Goal: Information Seeking & Learning: Check status

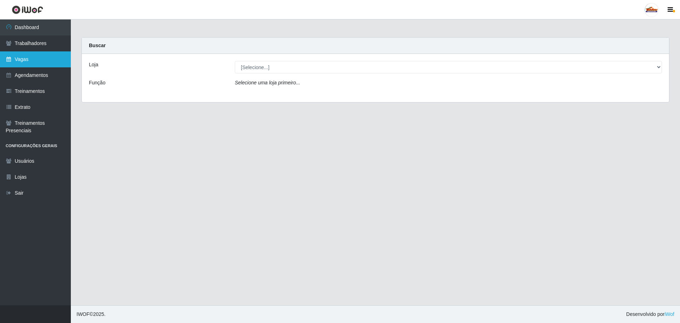
click at [12, 64] on link "Vagas" at bounding box center [35, 59] width 71 height 16
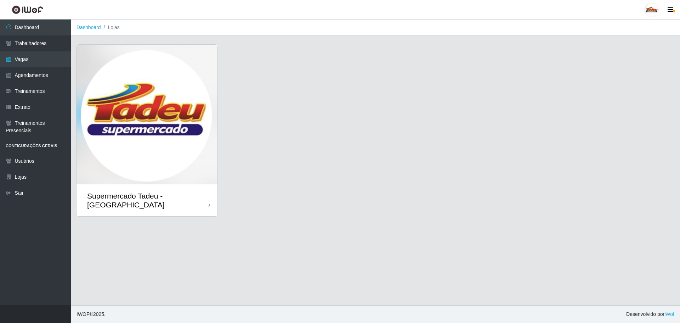
click at [178, 137] on img at bounding box center [147, 115] width 141 height 140
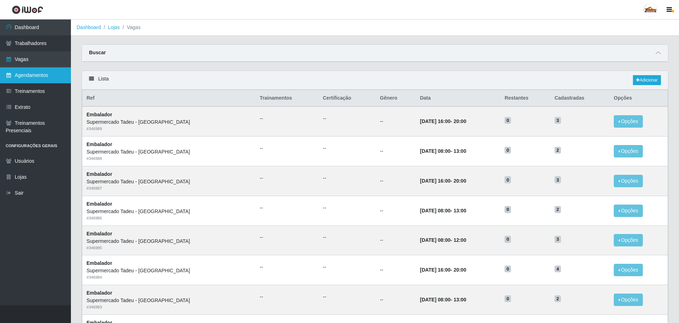
click at [45, 73] on link "Agendamentos" at bounding box center [35, 75] width 71 height 16
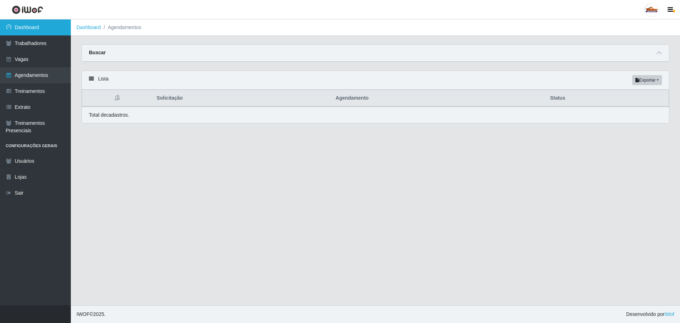
click at [48, 26] on link "Dashboard" at bounding box center [35, 27] width 71 height 16
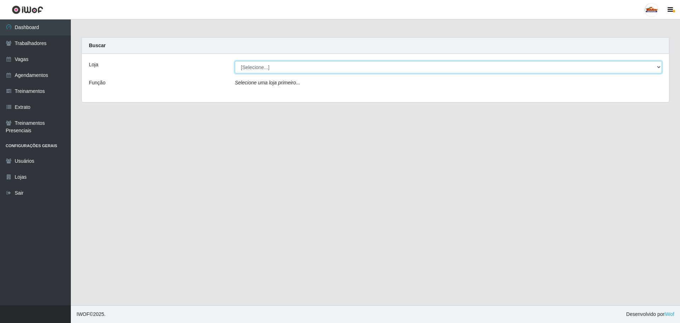
click at [271, 69] on select "[Selecione...] Supermercado Tadeu - [GEOGRAPHIC_DATA]" at bounding box center [448, 67] width 427 height 12
select select "195"
click at [235, 61] on select "[Selecione...] Supermercado Tadeu - [GEOGRAPHIC_DATA]" at bounding box center [448, 67] width 427 height 12
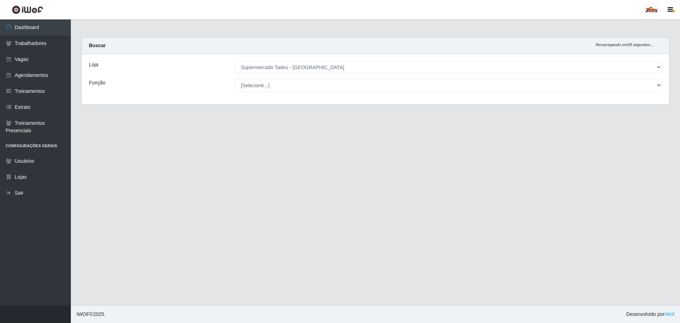
click at [264, 83] on select "[Selecione...] ASG ASG + ASG ++ Auxiliar de Estacionamento Auxiliar de Estacion…" at bounding box center [448, 85] width 427 height 12
click at [263, 84] on select "[Selecione...] ASG ASG + ASG ++ Auxiliar de Estacionamento Auxiliar de Estacion…" at bounding box center [448, 85] width 427 height 12
click at [248, 86] on select "[Selecione...] ASG ASG + ASG ++ Auxiliar de Estacionamento Auxiliar de Estacion…" at bounding box center [448, 85] width 427 height 12
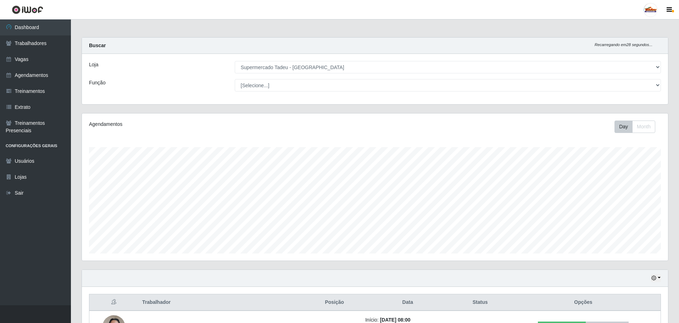
click at [258, 89] on select "[Selecione...] ASG ASG + ASG ++ Auxiliar de Estacionamento Auxiliar de Estacion…" at bounding box center [448, 85] width 426 height 12
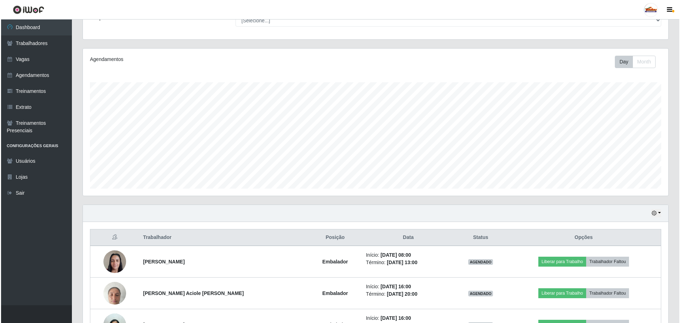
scroll to position [116, 0]
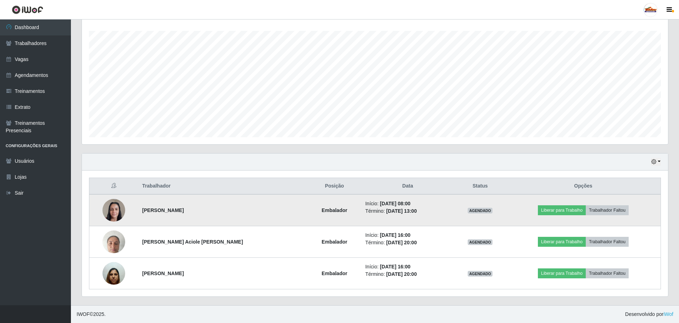
drag, startPoint x: 378, startPoint y: 206, endPoint x: 398, endPoint y: 213, distance: 21.7
click at [398, 216] on td "Início: 24/09/2025, 08:00 Término: 24/09/2025, 13:00" at bounding box center [407, 210] width 93 height 32
click at [380, 203] on time "24/09/2025, 08:00" at bounding box center [395, 204] width 30 height 6
drag, startPoint x: 380, startPoint y: 202, endPoint x: 397, endPoint y: 210, distance: 19.4
click at [397, 210] on ul "Início: 24/09/2025, 08:00 Término: 24/09/2025, 13:00" at bounding box center [407, 207] width 85 height 15
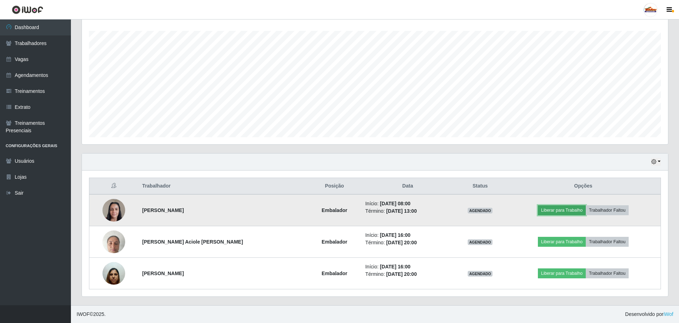
click at [555, 210] on button "Liberar para Trabalho" at bounding box center [562, 210] width 48 height 10
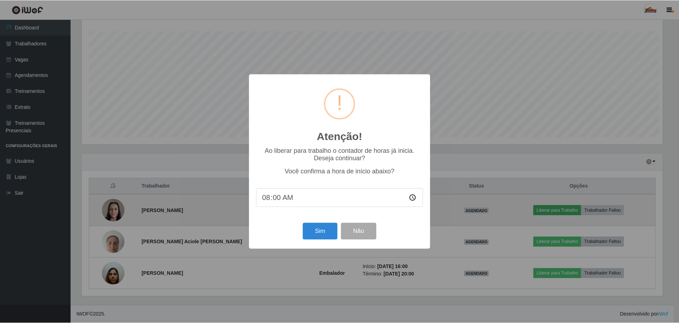
scroll to position [147, 582]
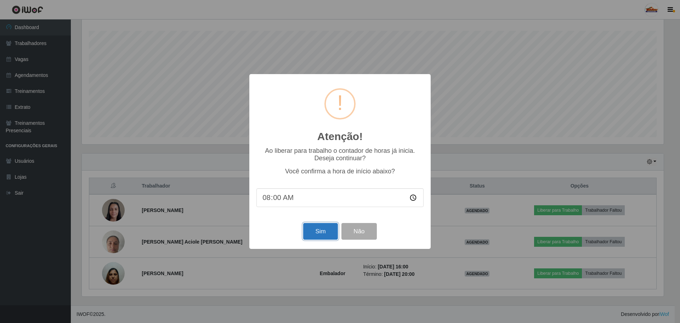
click at [322, 235] on button "Sim" at bounding box center [320, 231] width 34 height 17
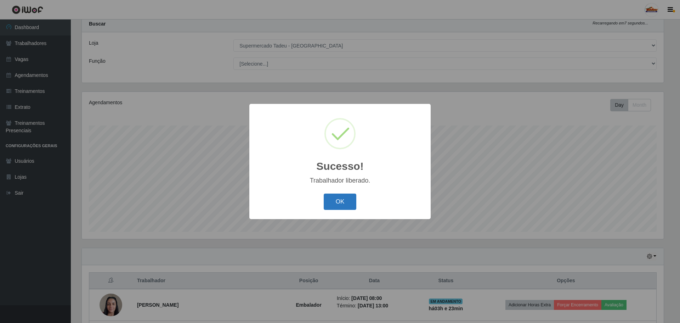
click at [352, 202] on button "OK" at bounding box center [340, 201] width 33 height 17
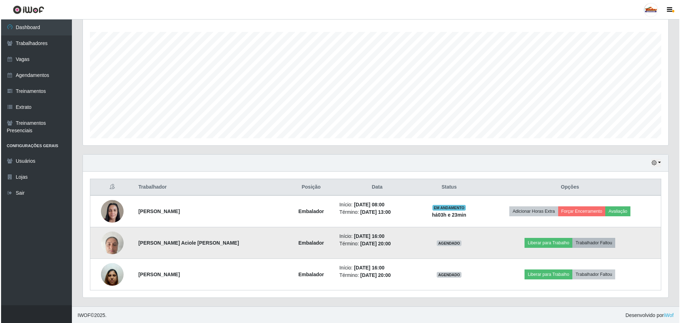
scroll to position [116, 0]
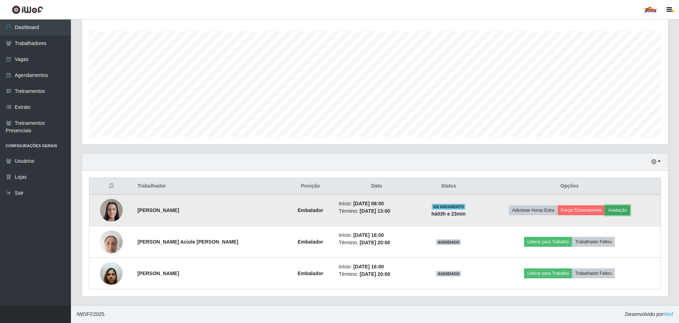
click at [614, 210] on button "Avaliação" at bounding box center [617, 210] width 25 height 10
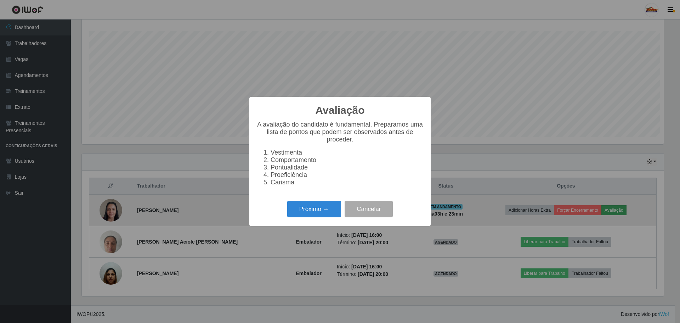
scroll to position [147, 582]
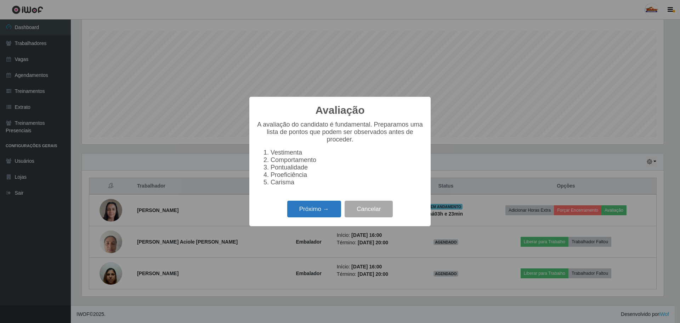
click at [311, 207] on button "Próximo →" at bounding box center [314, 209] width 54 height 17
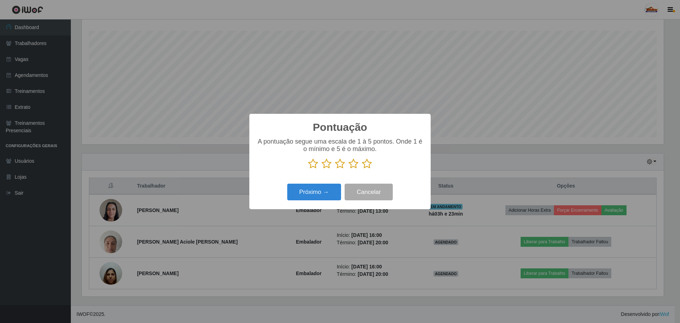
click at [365, 167] on icon at bounding box center [367, 163] width 10 height 11
click at [362, 169] on input "radio" at bounding box center [362, 169] width 0 height 0
click at [323, 193] on button "Próximo →" at bounding box center [314, 192] width 54 height 17
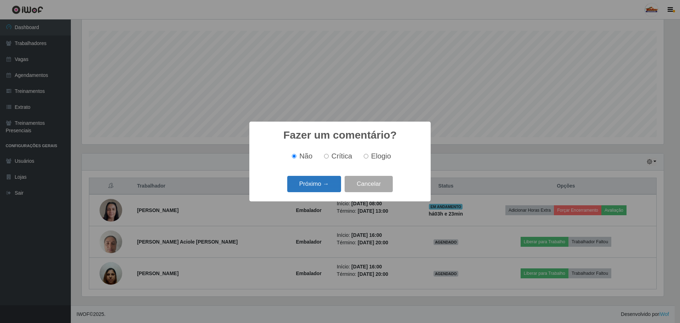
click at [327, 187] on button "Próximo →" at bounding box center [314, 184] width 54 height 17
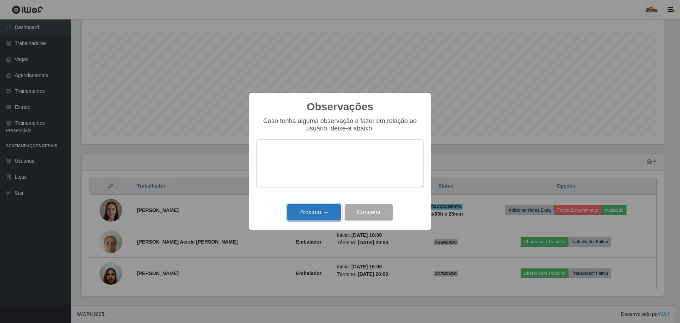
click at [325, 213] on button "Próximo →" at bounding box center [314, 212] width 54 height 17
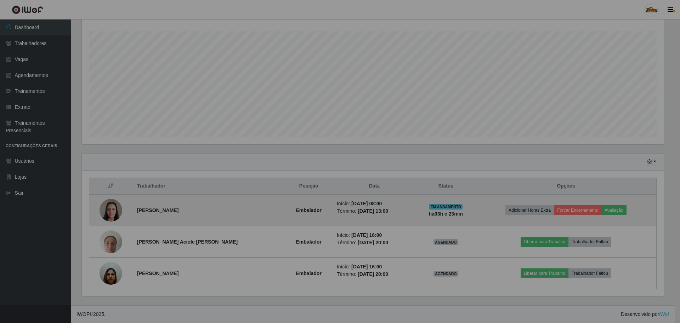
scroll to position [147, 586]
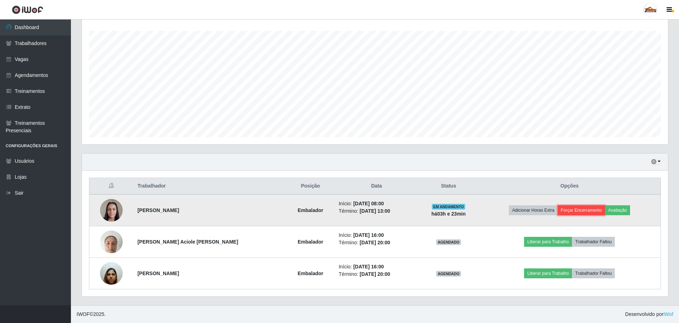
click at [586, 210] on button "Forçar Encerramento" at bounding box center [580, 210] width 47 height 10
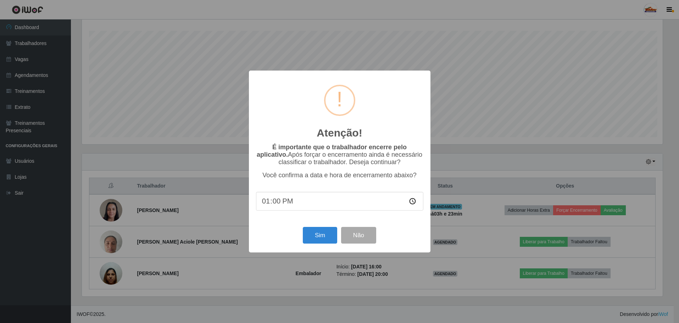
scroll to position [147, 582]
click at [305, 201] on input "13:00" at bounding box center [340, 201] width 167 height 19
type input "08:01"
click at [321, 235] on button "Sim" at bounding box center [320, 235] width 34 height 17
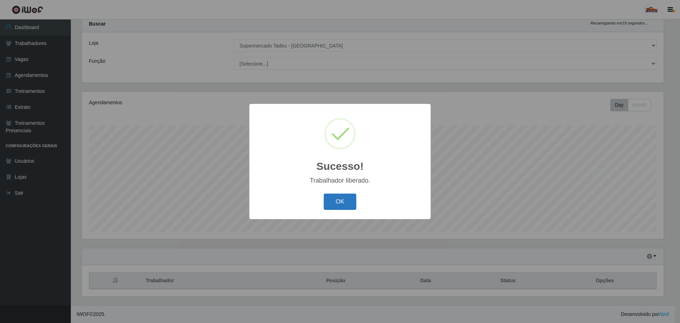
click at [338, 201] on button "OK" at bounding box center [340, 201] width 33 height 17
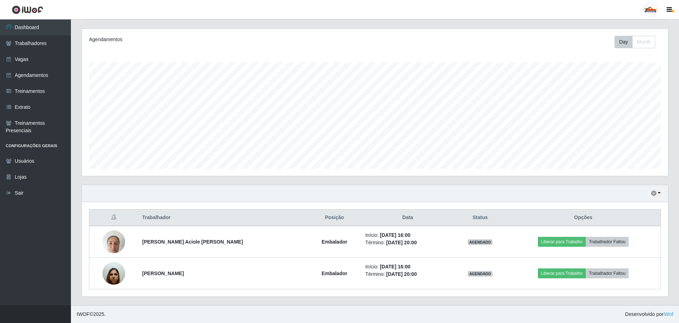
scroll to position [0, 0]
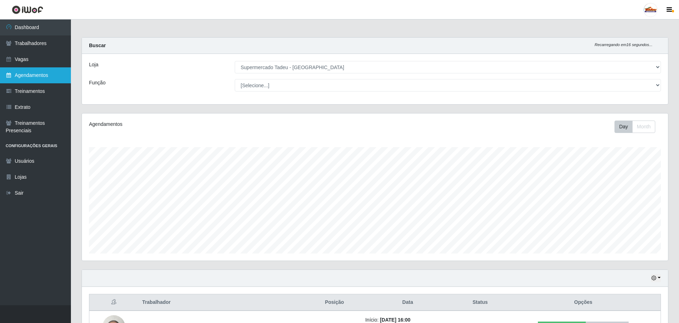
click at [40, 73] on link "Agendamentos" at bounding box center [35, 75] width 71 height 16
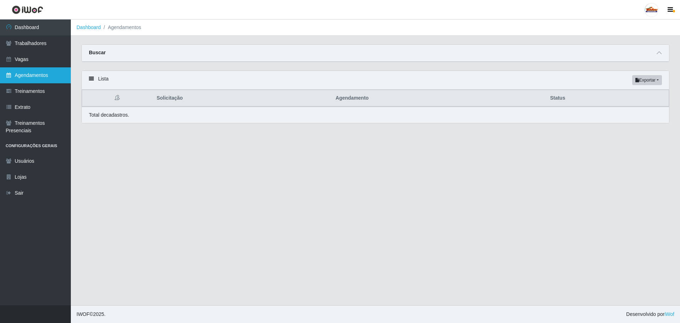
click at [35, 75] on link "Agendamentos" at bounding box center [35, 75] width 71 height 16
click at [653, 54] on div "Buscar" at bounding box center [376, 53] width 588 height 17
click at [660, 58] on div "Buscar" at bounding box center [376, 53] width 588 height 17
click at [659, 54] on icon at bounding box center [659, 52] width 5 height 5
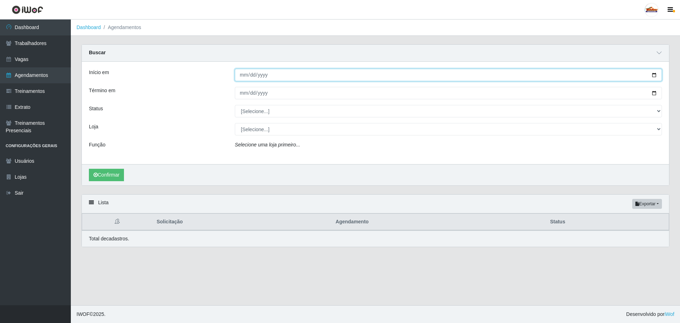
click at [271, 71] on input "Início em" at bounding box center [448, 75] width 427 height 12
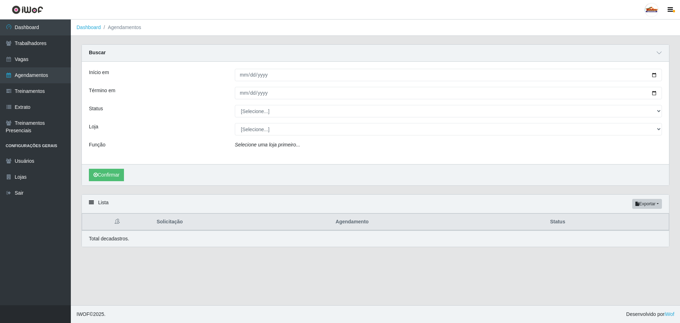
click at [252, 147] on icon "Selecione uma loja primeiro..." at bounding box center [267, 145] width 65 height 6
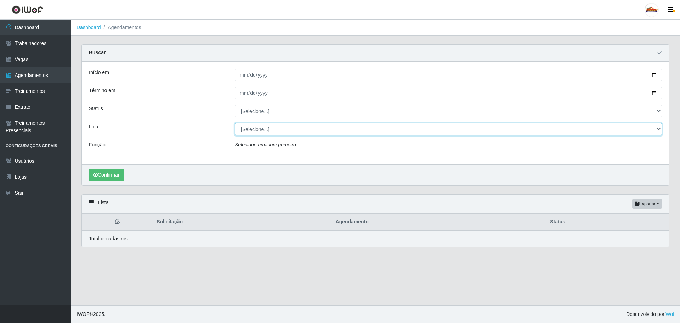
click at [256, 128] on select "[Selecione...] Supermercado Tadeu - [GEOGRAPHIC_DATA]" at bounding box center [448, 129] width 427 height 12
select select "195"
click at [235, 123] on select "[Selecione...] Supermercado Tadeu - [GEOGRAPHIC_DATA]" at bounding box center [448, 129] width 427 height 12
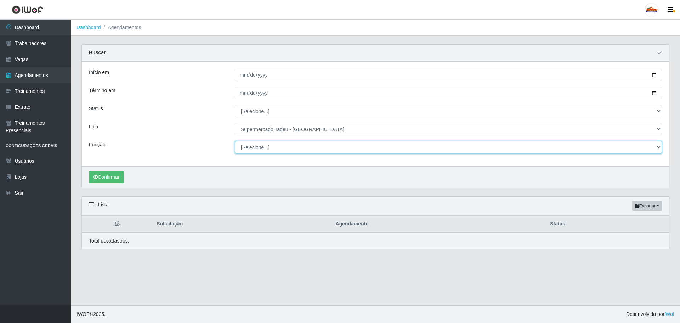
drag, startPoint x: 248, startPoint y: 151, endPoint x: 251, endPoint y: 148, distance: 4.3
click at [248, 151] on select "[Selecione...] ASG ASG + ASG ++ Auxiliar de Estacionamento Auxiliar de Estacion…" at bounding box center [448, 147] width 427 height 12
click at [253, 145] on select "[Selecione...] ASG ASG + ASG ++ Auxiliar de Estacionamento Auxiliar de Estacion…" at bounding box center [448, 147] width 427 height 12
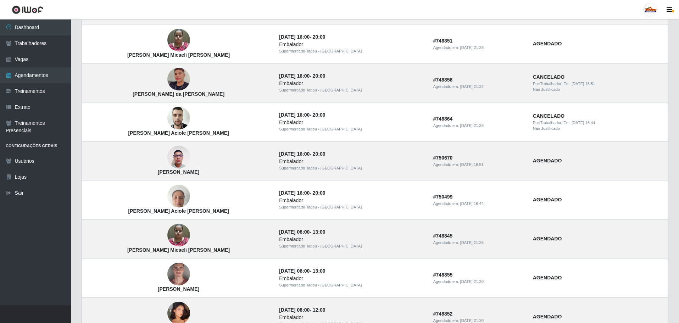
scroll to position [543, 0]
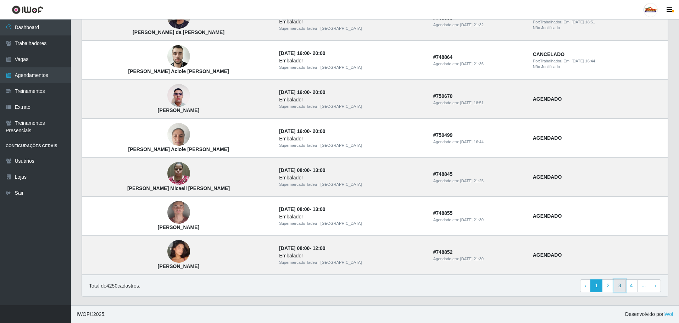
click at [624, 286] on link "3" at bounding box center [619, 285] width 12 height 13
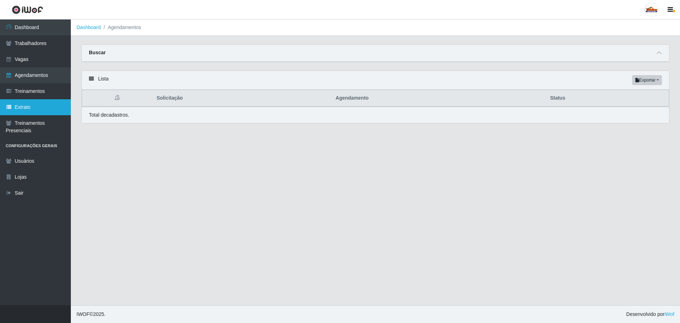
click at [51, 110] on link "Extrato" at bounding box center [35, 107] width 71 height 16
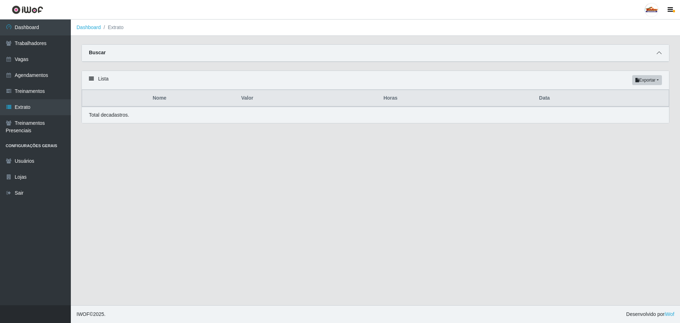
click at [661, 55] on icon at bounding box center [659, 52] width 5 height 5
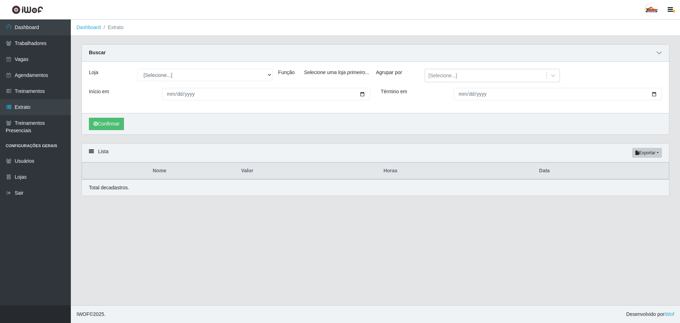
click at [661, 53] on icon at bounding box center [659, 52] width 5 height 5
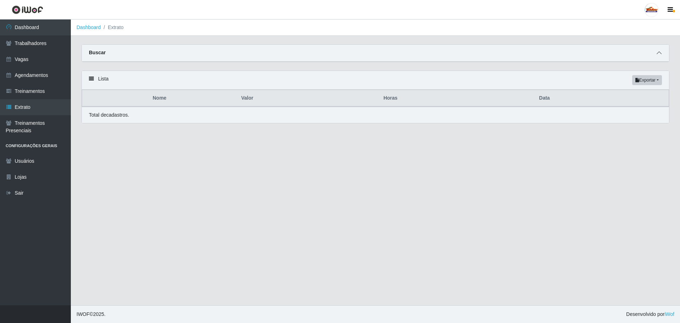
click at [661, 53] on icon at bounding box center [659, 52] width 5 height 5
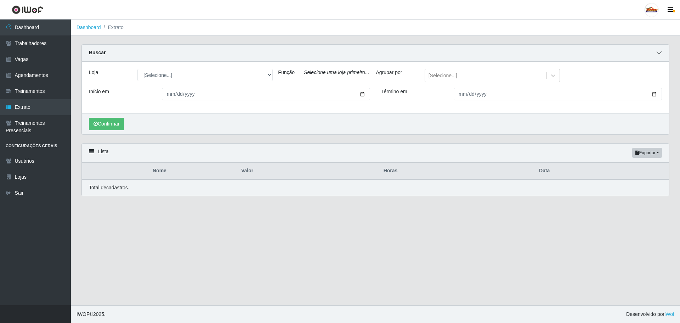
click at [661, 53] on icon at bounding box center [659, 52] width 5 height 5
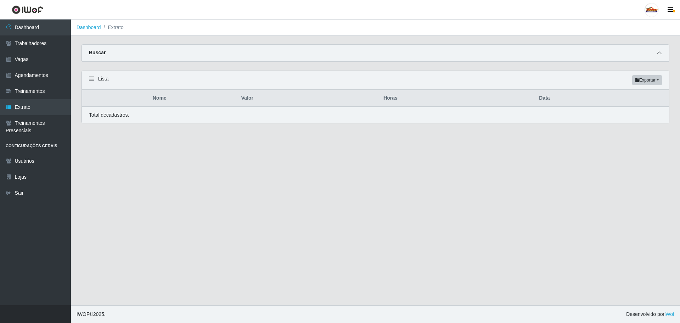
click at [661, 53] on icon at bounding box center [659, 52] width 5 height 5
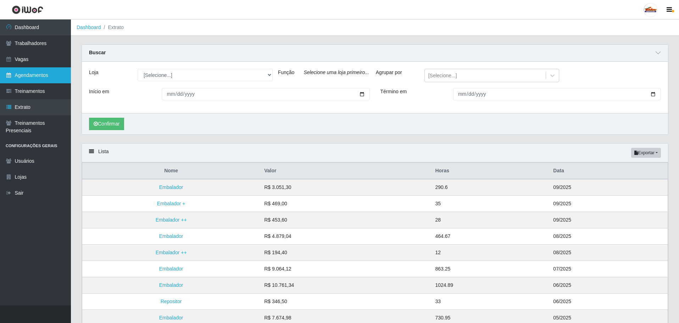
click at [36, 75] on link "Agendamentos" at bounding box center [35, 75] width 71 height 16
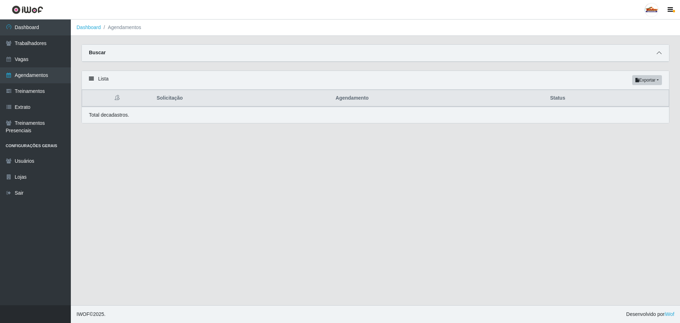
click at [658, 55] on icon at bounding box center [659, 52] width 5 height 5
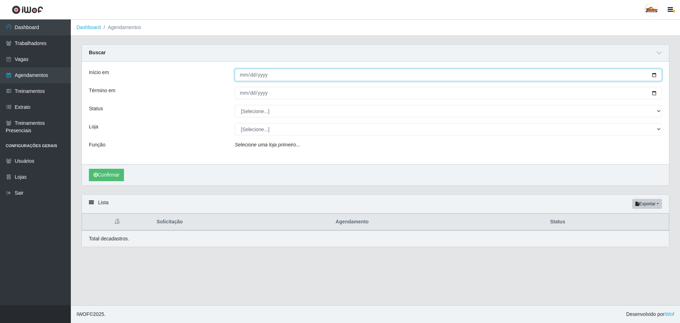
click at [270, 77] on input "Início em" at bounding box center [448, 75] width 427 height 12
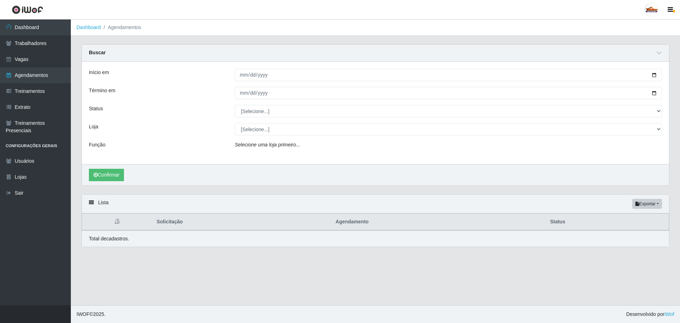
click at [252, 146] on icon "Selecione uma loja primeiro..." at bounding box center [267, 145] width 65 height 6
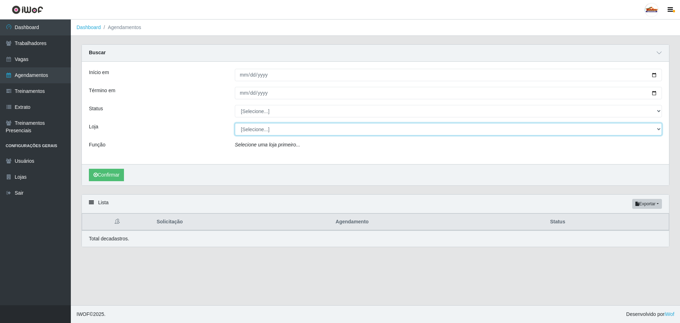
click at [248, 127] on select "[Selecione...] Supermercado Tadeu - [GEOGRAPHIC_DATA]" at bounding box center [448, 129] width 427 height 12
select select "195"
click at [235, 123] on select "[Selecione...] Supermercado Tadeu - [GEOGRAPHIC_DATA]" at bounding box center [448, 129] width 427 height 12
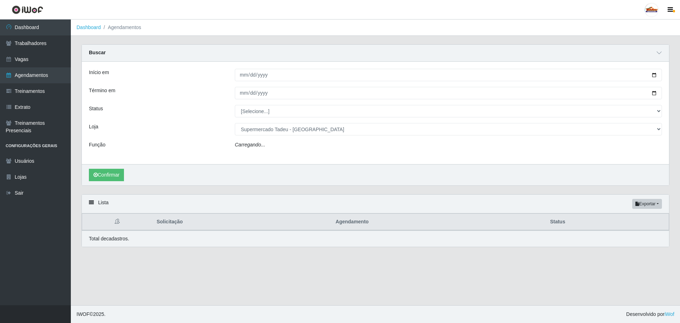
click at [247, 146] on icon "Carregando..." at bounding box center [250, 145] width 30 height 6
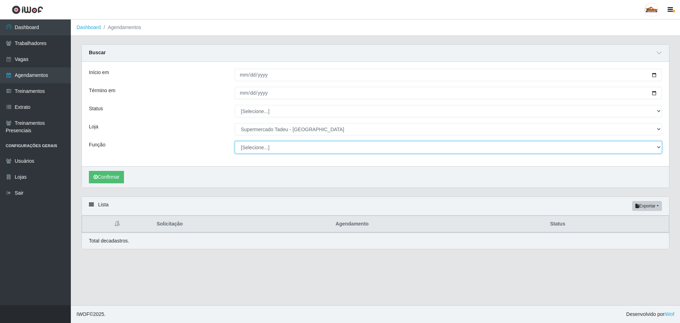
click at [251, 148] on select "[Selecione...] ASG ASG + ASG ++ Auxiliar de Estacionamento Auxiliar de Estacion…" at bounding box center [448, 147] width 427 height 12
select select "1"
click at [235, 141] on select "[Selecione...] ASG ASG + ASG ++ Auxiliar de Estacionamento Auxiliar de Estacion…" at bounding box center [448, 147] width 427 height 12
drag, startPoint x: 103, startPoint y: 175, endPoint x: 145, endPoint y: 183, distance: 42.0
click at [103, 175] on button "Confirmar" at bounding box center [106, 177] width 35 height 12
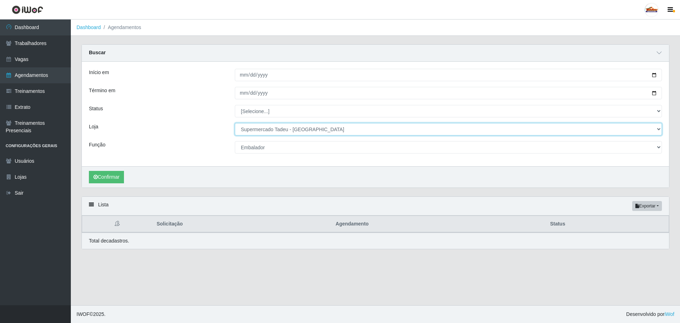
click at [264, 128] on select "[Selecione...] Supermercado Tadeu - [GEOGRAPHIC_DATA]" at bounding box center [448, 129] width 427 height 12
click at [265, 128] on select "[Selecione...] Supermercado Tadeu - [GEOGRAPHIC_DATA]" at bounding box center [448, 129] width 427 height 12
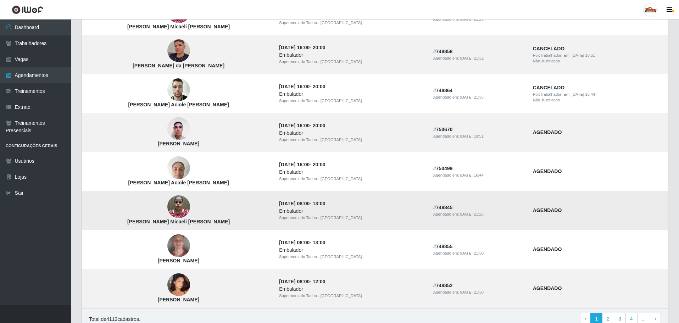
scroll to position [543, 0]
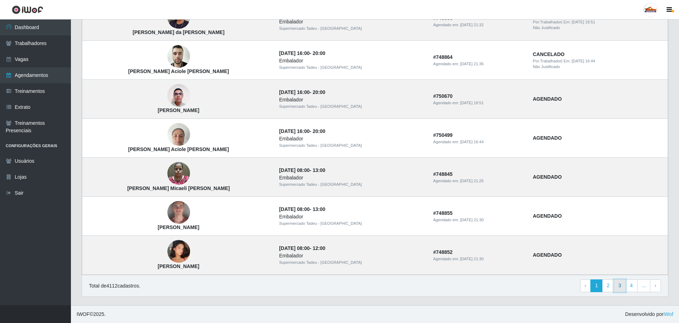
click at [621, 288] on link "3" at bounding box center [619, 285] width 12 height 13
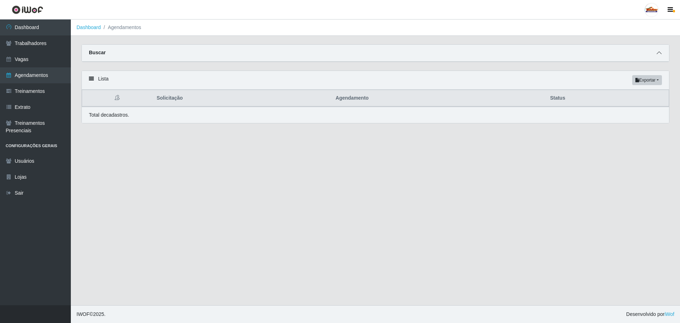
click at [660, 52] on icon at bounding box center [659, 52] width 5 height 5
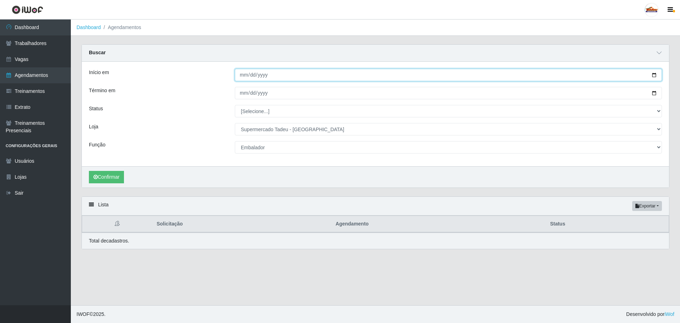
click at [248, 78] on input "Início em" at bounding box center [448, 75] width 427 height 12
click at [242, 77] on input "Início em" at bounding box center [448, 75] width 427 height 12
click at [243, 73] on input "Início em" at bounding box center [448, 75] width 427 height 12
type input "252025-09-22"
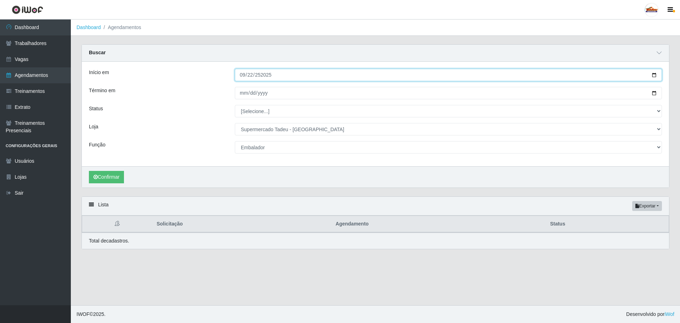
click at [281, 78] on input "252025-09-22" at bounding box center [448, 75] width 427 height 12
click at [279, 75] on input "252025-09-22" at bounding box center [448, 75] width 427 height 12
type input "2025-09-22"
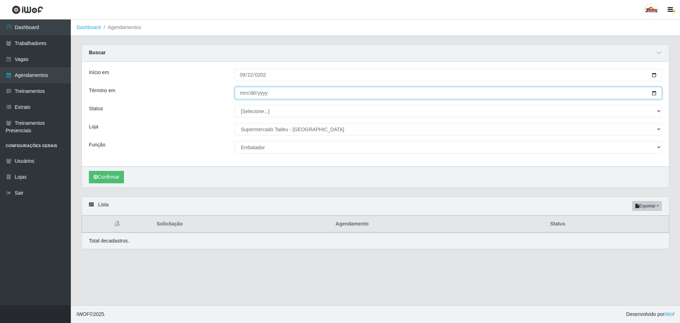
click at [243, 88] on input "Término em" at bounding box center [448, 93] width 427 height 12
type input "2025-09-22"
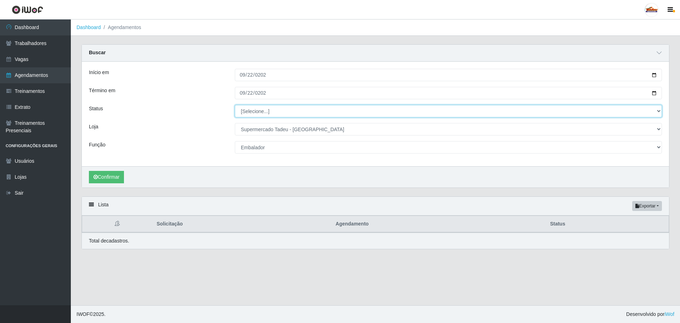
click at [244, 106] on select "[Selecione...] AGENDADO AGUARDANDO LIBERAR EM ANDAMENTO EM REVISÃO FINALIZADO C…" at bounding box center [448, 111] width 427 height 12
click at [245, 113] on select "[Selecione...] AGENDADO AGUARDANDO LIBERAR EM ANDAMENTO EM REVISÃO FINALIZADO C…" at bounding box center [448, 111] width 427 height 12
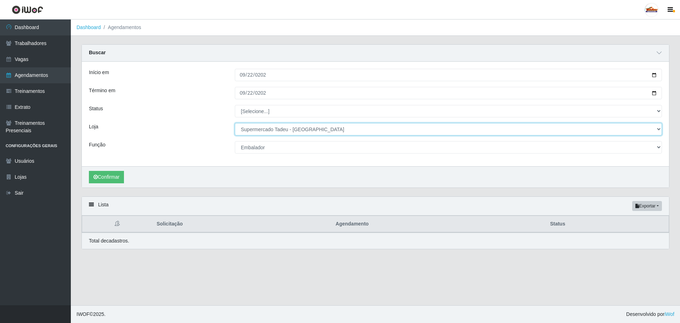
click at [256, 133] on select "[Selecione...] Supermercado Tadeu - [GEOGRAPHIC_DATA]" at bounding box center [448, 129] width 427 height 12
drag, startPoint x: 256, startPoint y: 130, endPoint x: 254, endPoint y: 140, distance: 9.7
click at [256, 130] on select "[Selecione...] Supermercado Tadeu - [GEOGRAPHIC_DATA]" at bounding box center [448, 129] width 427 height 12
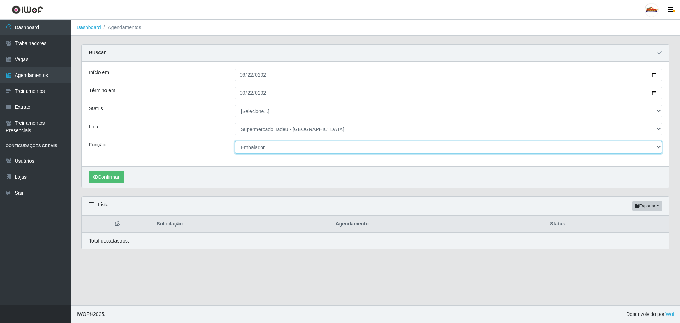
click at [248, 152] on select "[Selecione...] ASG ASG + ASG ++ Auxiliar de Estacionamento Auxiliar de Estacion…" at bounding box center [448, 147] width 427 height 12
drag, startPoint x: 248, startPoint y: 147, endPoint x: 240, endPoint y: 149, distance: 8.3
click at [249, 147] on select "[Selecione...] ASG ASG + ASG ++ Auxiliar de Estacionamento Auxiliar de Estacion…" at bounding box center [448, 147] width 427 height 12
click at [105, 181] on button "Confirmar" at bounding box center [106, 177] width 35 height 12
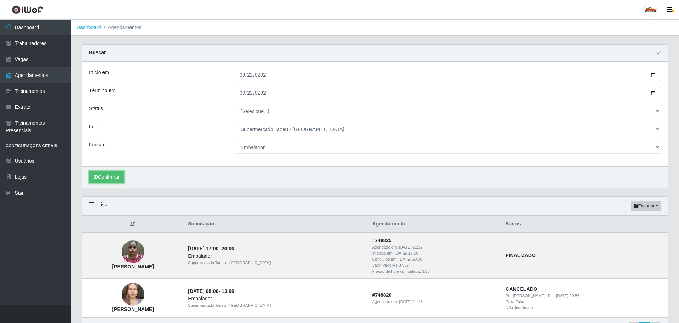
scroll to position [43, 0]
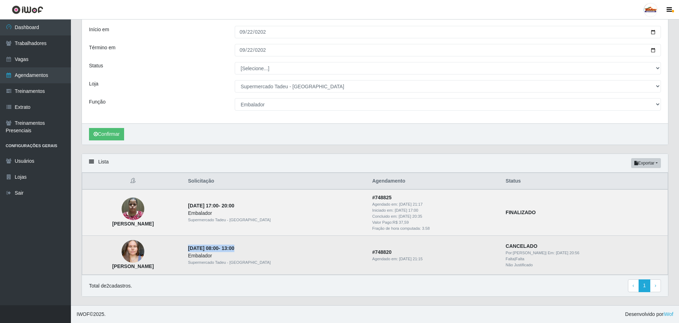
drag, startPoint x: 225, startPoint y: 248, endPoint x: 292, endPoint y: 247, distance: 66.6
click at [292, 247] on td "22/09/2025, 08:00 - 13:00 Embalador Supermercado Tadeu - Lagoa Seca" at bounding box center [276, 255] width 184 height 39
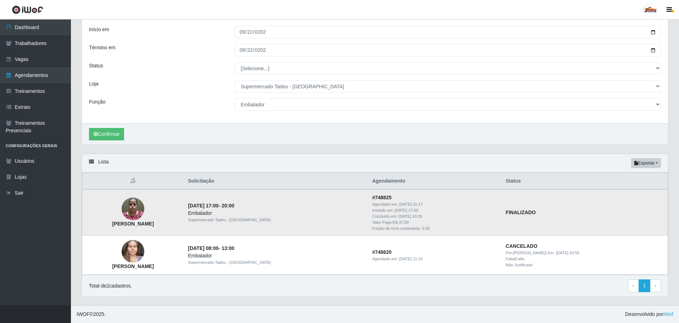
click at [239, 234] on td "22/09/2025, 17:00 - 20:00 Embalador Supermercado Tadeu - Lagoa Seca" at bounding box center [276, 212] width 184 height 46
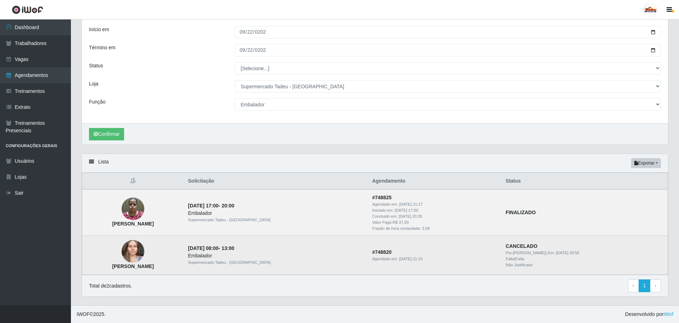
drag, startPoint x: 540, startPoint y: 268, endPoint x: 539, endPoint y: 264, distance: 4.1
click at [538, 263] on div "Não Justificado" at bounding box center [584, 265] width 158 height 6
click at [534, 267] on div "Não Justificado" at bounding box center [584, 265] width 158 height 6
drag, startPoint x: 540, startPoint y: 264, endPoint x: 560, endPoint y: 255, distance: 22.0
click at [560, 255] on td "CANCELADO Por: Marylane Renata | Em: 22/09/2025, 20:56 Falta | Falta Não Justif…" at bounding box center [584, 255] width 166 height 39
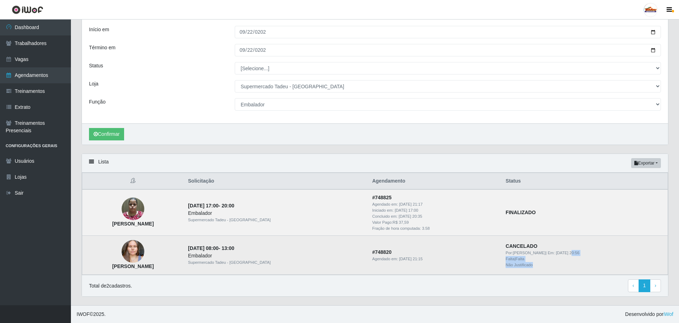
click at [555, 261] on div "Falta | Falta" at bounding box center [584, 259] width 158 height 6
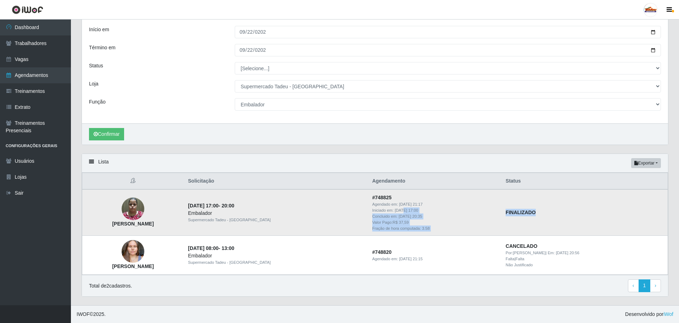
drag, startPoint x: 527, startPoint y: 225, endPoint x: 393, endPoint y: 212, distance: 134.7
click at [393, 212] on tr "Mayla Micaeli Santos Silva 22/09/2025, 17:00 - 20:00 Embalador Supermercado Tad…" at bounding box center [374, 212] width 585 height 46
click at [398, 218] on time "22/09/2025, 20:35" at bounding box center [409, 216] width 23 height 4
drag, startPoint x: 388, startPoint y: 223, endPoint x: 401, endPoint y: 222, distance: 13.5
click at [401, 223] on div "Valor Pago: R$ 37,59" at bounding box center [434, 222] width 125 height 6
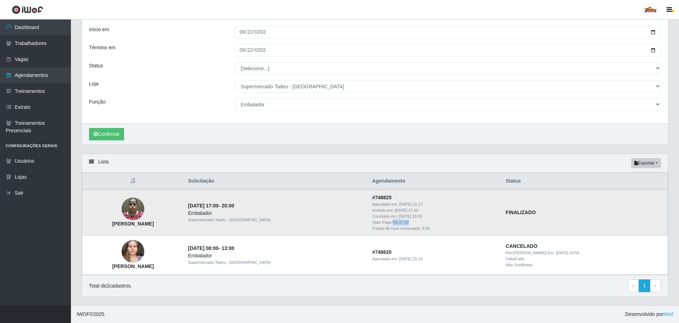
drag, startPoint x: 425, startPoint y: 217, endPoint x: 362, endPoint y: 212, distance: 62.6
click at [368, 212] on td "# 748825 Agendado em: 20/09/2025, 21:17 Iniciado em: 22/09/2025, 17:00 Concluid…" at bounding box center [434, 212] width 133 height 46
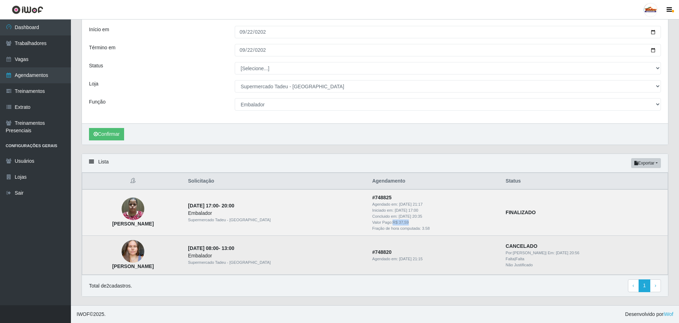
click at [144, 255] on img at bounding box center [133, 251] width 23 height 30
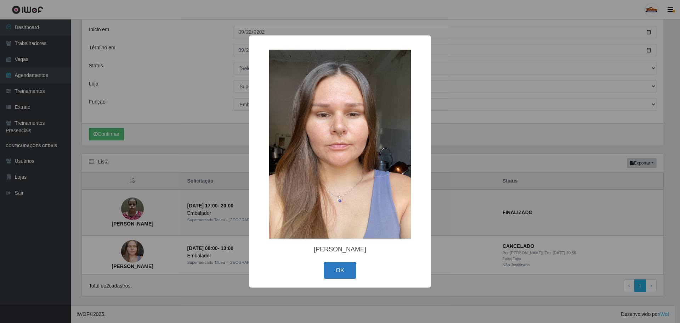
click at [339, 272] on button "OK" at bounding box center [340, 270] width 33 height 17
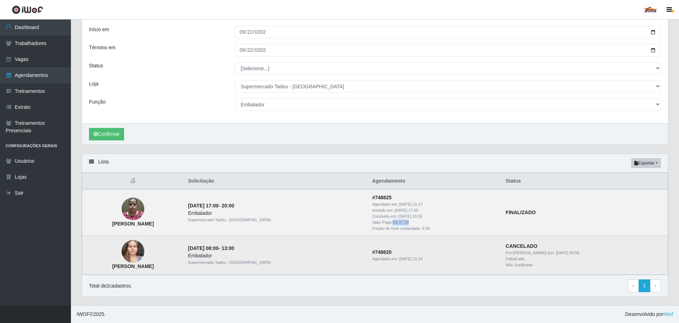
click at [144, 250] on img at bounding box center [133, 251] width 23 height 30
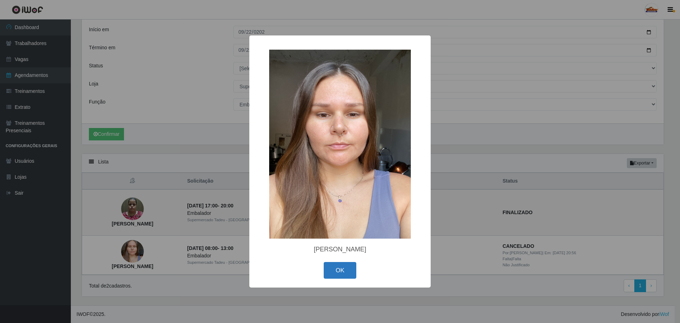
click at [341, 272] on button "OK" at bounding box center [340, 270] width 33 height 17
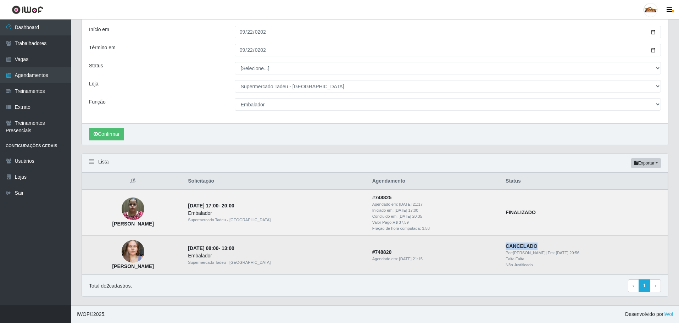
drag, startPoint x: 496, startPoint y: 246, endPoint x: 529, endPoint y: 252, distance: 33.5
click at [530, 247] on td "CANCELADO Por: Marylane Renata | Em: 22/09/2025, 20:56 Falta | Falta Não Justif…" at bounding box center [584, 255] width 166 height 39
drag, startPoint x: 504, startPoint y: 252, endPoint x: 530, endPoint y: 254, distance: 26.7
click at [530, 254] on span "Por: Marylane Renata" at bounding box center [525, 253] width 40 height 4
click at [144, 253] on img at bounding box center [133, 251] width 23 height 30
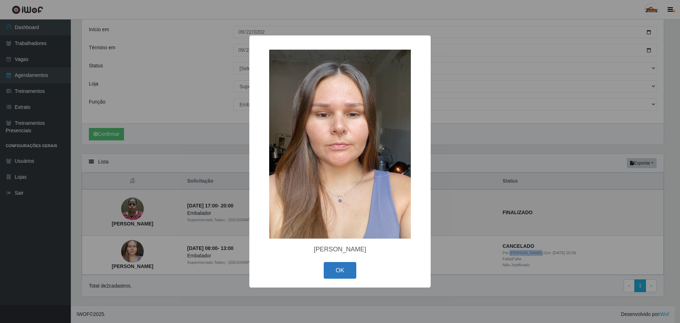
click at [345, 267] on button "OK" at bounding box center [340, 270] width 33 height 17
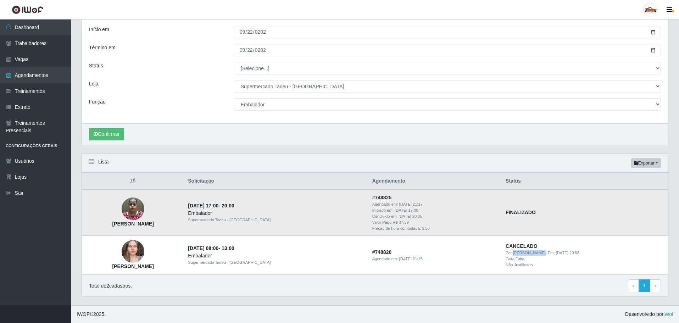
click at [144, 212] on img at bounding box center [133, 209] width 23 height 30
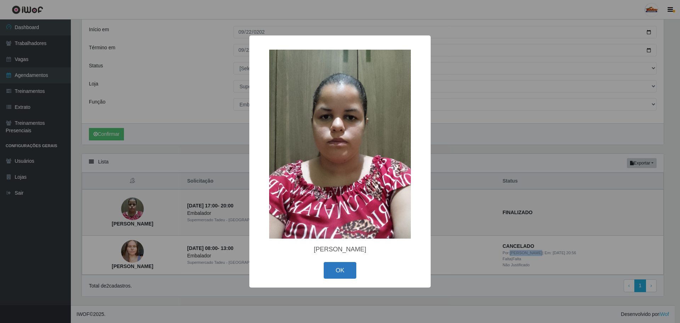
click at [346, 269] on button "OK" at bounding box center [340, 270] width 33 height 17
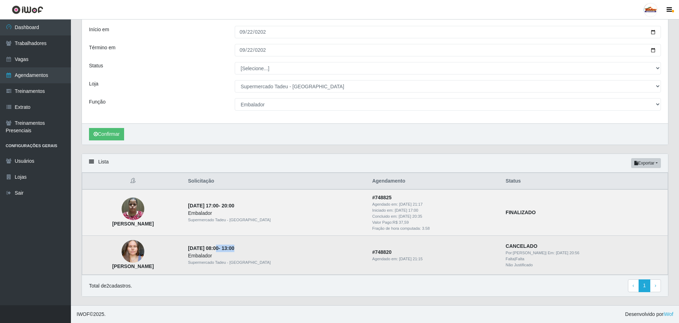
drag, startPoint x: 260, startPoint y: 248, endPoint x: 292, endPoint y: 248, distance: 31.5
click at [291, 248] on td "22/09/2025, 08:00 - 13:00 Embalador Supermercado Tadeu - Lagoa Seca" at bounding box center [276, 255] width 184 height 39
click at [144, 256] on img at bounding box center [133, 251] width 23 height 30
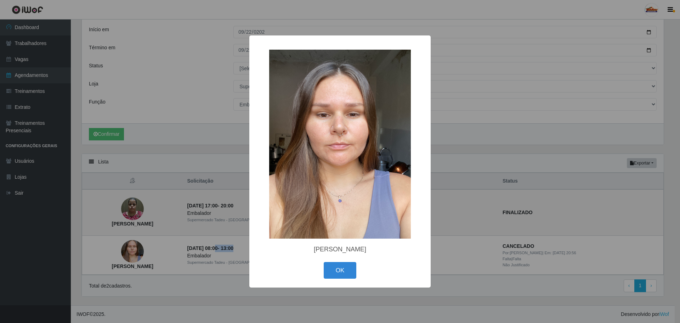
click at [339, 269] on button "OK" at bounding box center [340, 270] width 33 height 17
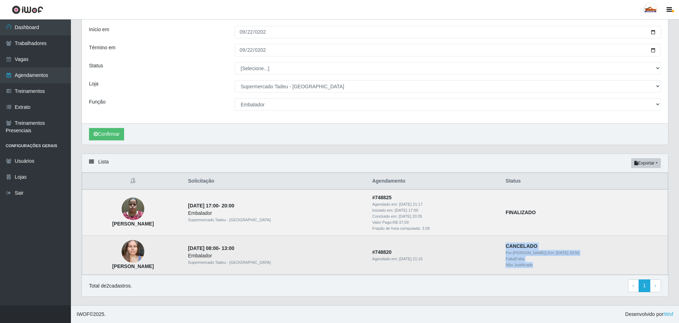
drag, startPoint x: 501, startPoint y: 248, endPoint x: 526, endPoint y: 265, distance: 30.6
click at [526, 265] on td "CANCELADO Por: Marylane Renata | Em: 22/09/2025, 20:56 Falta | Falta Não Justif…" at bounding box center [584, 255] width 166 height 39
click at [542, 258] on div "Falta | Falta" at bounding box center [584, 259] width 158 height 6
drag, startPoint x: 499, startPoint y: 252, endPoint x: 532, endPoint y: 266, distance: 36.0
click at [532, 266] on td "CANCELADO Por: Marylane Renata | Em: 22/09/2025, 20:56 Falta | Falta Não Justif…" at bounding box center [584, 255] width 166 height 39
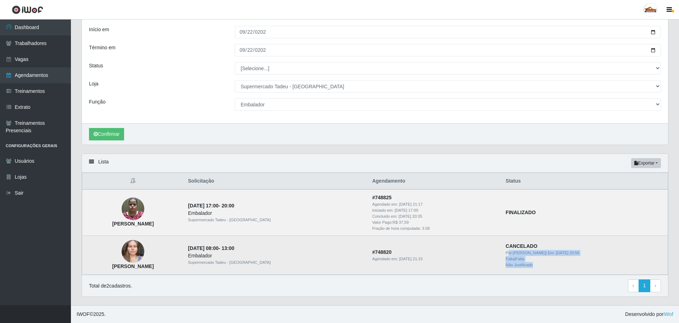
click at [532, 266] on div "Não Justificado" at bounding box center [584, 265] width 158 height 6
drag, startPoint x: 522, startPoint y: 265, endPoint x: 495, endPoint y: 246, distance: 33.2
click at [501, 246] on td "CANCELADO Por: Marylane Renata | Em: 22/09/2025, 20:56 Falta | Falta Não Justif…" at bounding box center [584, 255] width 166 height 39
click at [527, 268] on div "Não Justificado" at bounding box center [584, 265] width 158 height 6
drag, startPoint x: 522, startPoint y: 264, endPoint x: 496, endPoint y: 249, distance: 30.6
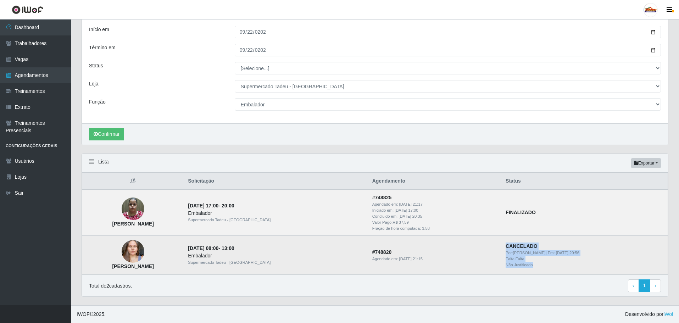
click at [501, 249] on td "CANCELADO Por: Marylane Renata | Em: 22/09/2025, 20:56 Falta | Falta Não Justif…" at bounding box center [584, 255] width 166 height 39
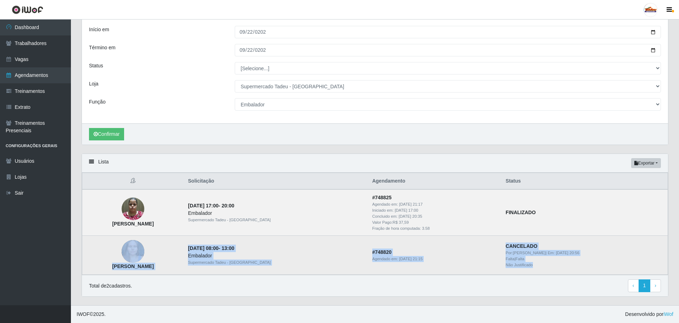
drag, startPoint x: 218, startPoint y: 248, endPoint x: 527, endPoint y: 268, distance: 310.4
click at [527, 268] on tr "Naiza Oliveira Cavalcante 22/09/2025, 08:00 - 13:00 Embalador Supermercado Tade…" at bounding box center [374, 255] width 585 height 39
click at [528, 267] on div "Não Justificado" at bounding box center [584, 265] width 158 height 6
drag, startPoint x: 533, startPoint y: 264, endPoint x: 140, endPoint y: 237, distance: 393.9
click at [140, 241] on tr "Naiza Oliveira Cavalcante 22/09/2025, 08:00 - 13:00 Embalador Supermercado Tade…" at bounding box center [374, 255] width 585 height 39
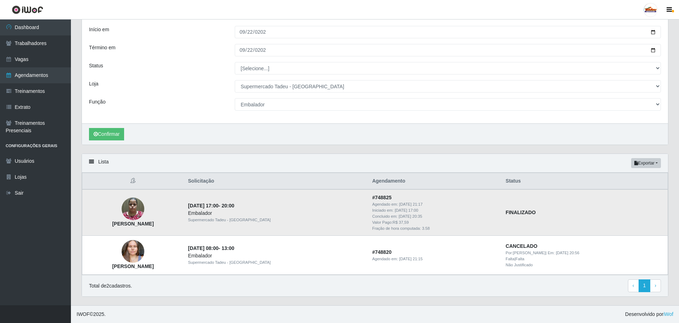
click at [184, 216] on td "[PERSON_NAME] Micaeli [PERSON_NAME]" at bounding box center [133, 212] width 102 height 46
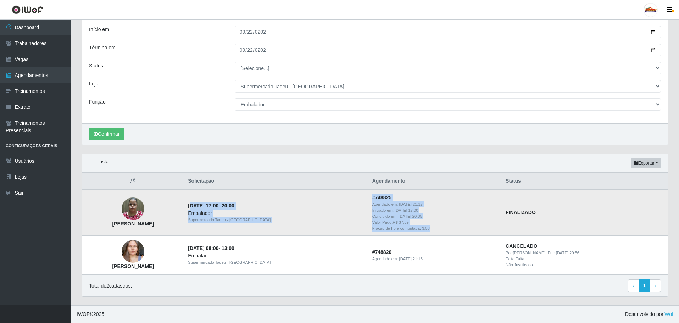
drag, startPoint x: 263, startPoint y: 209, endPoint x: 461, endPoint y: 226, distance: 199.2
click at [480, 229] on tr "Mayla Micaeli Santos Silva 22/09/2025, 17:00 - 20:00 Embalador Supermercado Tad…" at bounding box center [374, 212] width 585 height 46
click at [184, 209] on td "[PERSON_NAME] Micaeli [PERSON_NAME]" at bounding box center [133, 212] width 102 height 46
drag, startPoint x: 224, startPoint y: 203, endPoint x: 543, endPoint y: 229, distance: 320.3
click at [543, 229] on tr "Mayla Micaeli Santos Silva 22/09/2025, 17:00 - 20:00 Embalador Supermercado Tad…" at bounding box center [374, 212] width 585 height 46
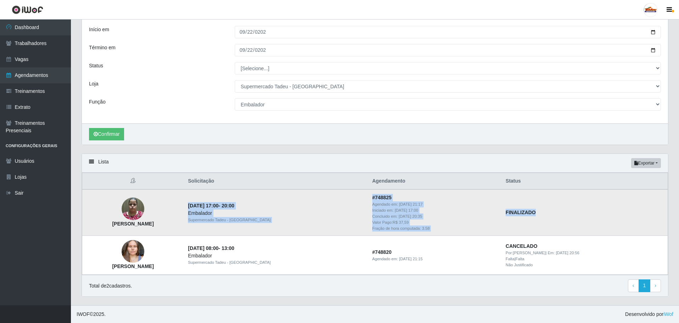
click at [372, 204] on div "Agendado em: 20/09/2025, 21:17" at bounding box center [434, 204] width 125 height 6
drag, startPoint x: 361, startPoint y: 196, endPoint x: 419, endPoint y: 225, distance: 65.0
click at [417, 225] on td "# 748825 Agendado em: 20/09/2025, 21:17 Iniciado em: 22/09/2025, 17:00 Concluid…" at bounding box center [434, 212] width 133 height 46
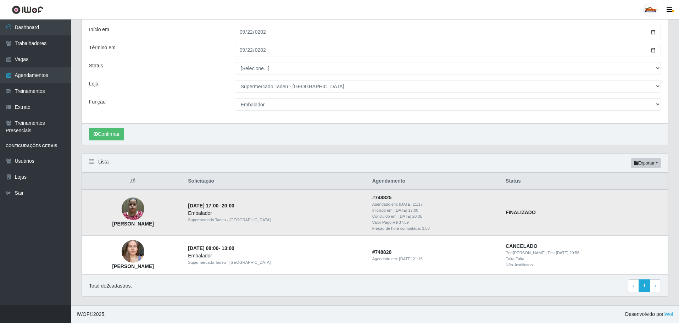
click at [422, 228] on div "Fração de hora computada: 3.58" at bounding box center [434, 228] width 125 height 6
drag, startPoint x: 422, startPoint y: 215, endPoint x: 412, endPoint y: 218, distance: 9.9
click at [412, 218] on div "Concluido em: 22/09/2025, 20:35" at bounding box center [434, 216] width 125 height 6
drag, startPoint x: 400, startPoint y: 222, endPoint x: 360, endPoint y: 222, distance: 40.0
click at [368, 222] on td "# 748825 Agendado em: 20/09/2025, 21:17 Iniciado em: 22/09/2025, 17:00 Concluid…" at bounding box center [434, 212] width 133 height 46
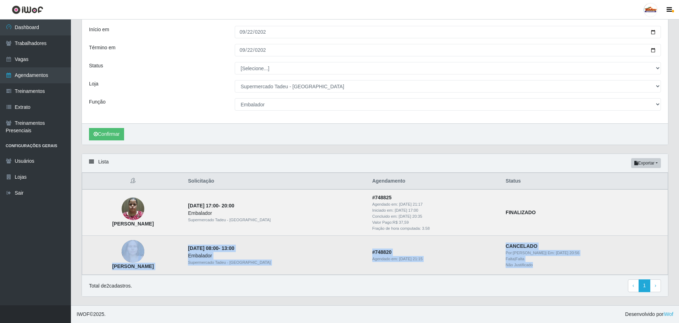
drag, startPoint x: 540, startPoint y: 267, endPoint x: 201, endPoint y: 242, distance: 340.1
click at [201, 242] on tr "Naiza Oliveira Cavalcante 22/09/2025, 08:00 - 13:00 Embalador Supermercado Tade…" at bounding box center [374, 255] width 585 height 39
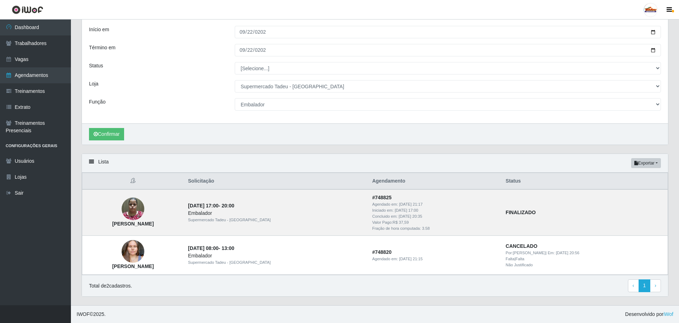
click at [474, 141] on div "Confirmar" at bounding box center [375, 133] width 586 height 21
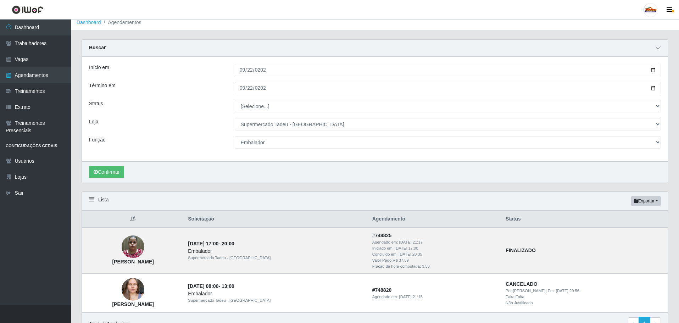
scroll to position [0, 0]
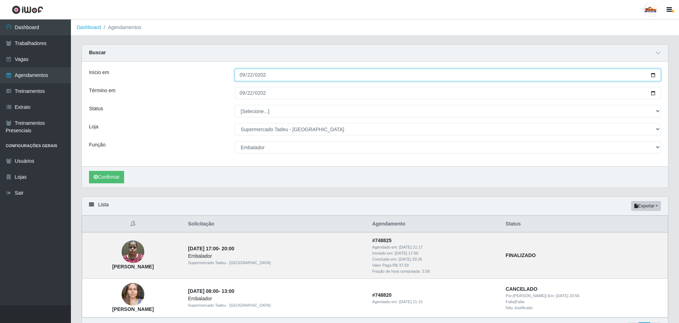
click at [240, 75] on input "2025-09-22" at bounding box center [448, 75] width 426 height 12
type input "2025-09-23"
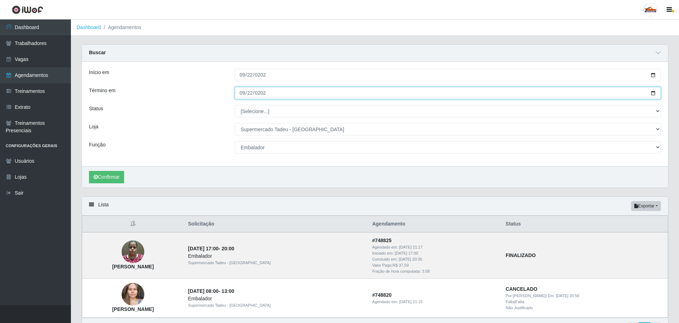
click at [242, 95] on input "2025-09-22" at bounding box center [448, 93] width 426 height 12
type input "2025-09-23"
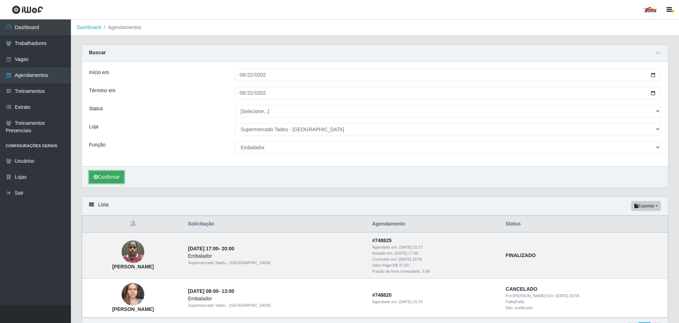
click at [105, 183] on button "Confirmar" at bounding box center [106, 177] width 35 height 12
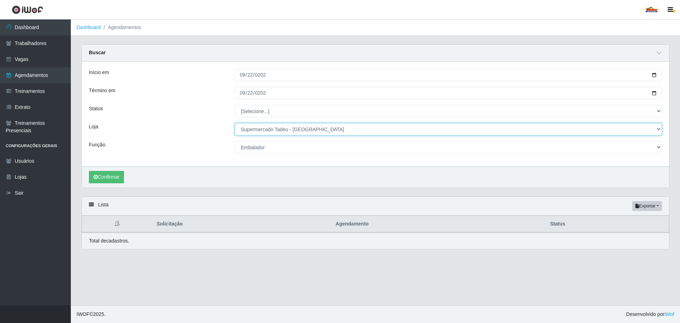
click at [260, 130] on select "[Selecione...] Supermercado Tadeu - [GEOGRAPHIC_DATA]" at bounding box center [448, 129] width 427 height 12
click at [261, 130] on select "[Selecione...] Supermercado Tadeu - [GEOGRAPHIC_DATA]" at bounding box center [448, 129] width 427 height 12
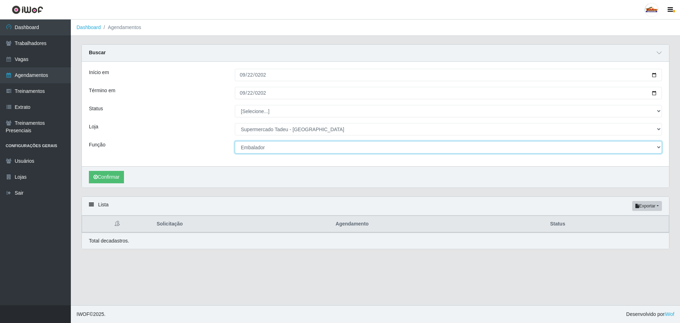
click at [259, 148] on select "[Selecione...] ASG ASG + ASG ++ Auxiliar de Estacionamento Auxiliar de Estacion…" at bounding box center [448, 147] width 427 height 12
click at [101, 180] on button "Confirmar" at bounding box center [106, 177] width 35 height 12
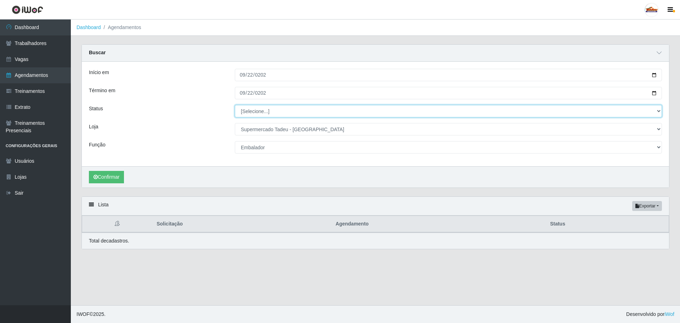
click at [259, 110] on select "[Selecione...] AGENDADO AGUARDANDO LIBERAR EM ANDAMENTO EM REVISÃO FINALIZADO C…" at bounding box center [448, 111] width 427 height 12
click at [259, 109] on select "[Selecione...] AGENDADO AGUARDANDO LIBERAR EM ANDAMENTO EM REVISÃO FINALIZADO C…" at bounding box center [448, 111] width 427 height 12
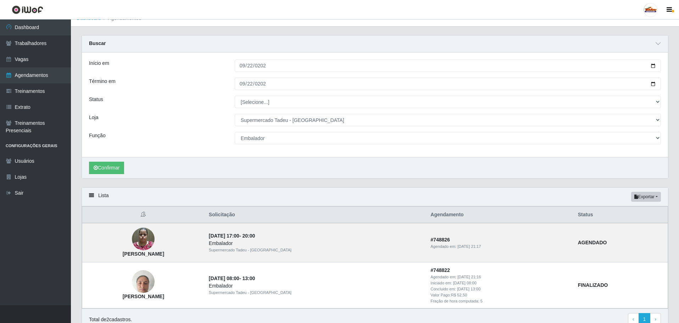
scroll to position [35, 0]
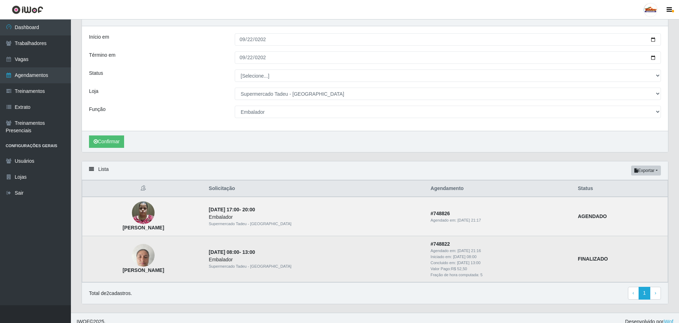
drag, startPoint x: 307, startPoint y: 252, endPoint x: 351, endPoint y: 251, distance: 44.3
click at [351, 251] on td "23/09/2025, 08:00 - 13:00 Embalador Supermercado Tadeu - Lagoa Seca" at bounding box center [315, 259] width 222 height 46
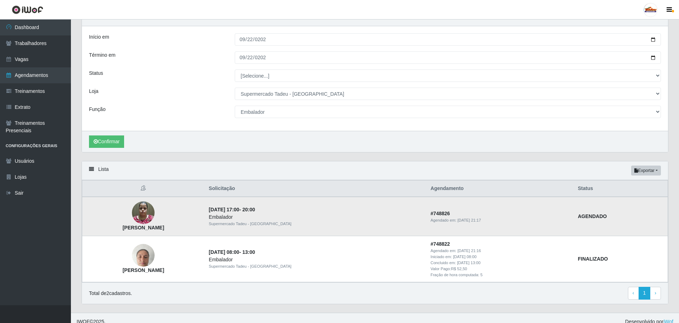
drag, startPoint x: 308, startPoint y: 212, endPoint x: 341, endPoint y: 212, distance: 33.0
click at [341, 212] on td "23/09/2025, 17:00 - 20:00 Embalador Supermercado Tadeu - Lagoa Seca" at bounding box center [315, 216] width 222 height 39
click at [472, 201] on td "# 748826 Agendado em: 20/09/2025, 21:17" at bounding box center [499, 216] width 147 height 39
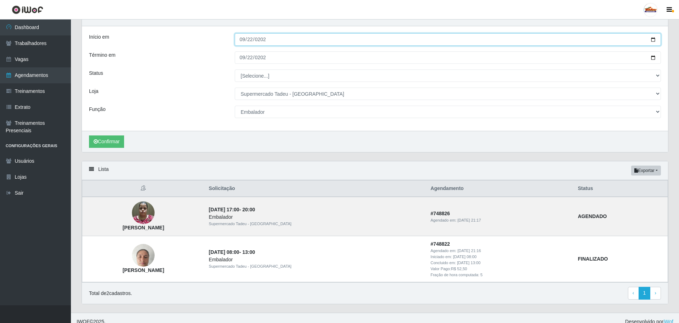
click at [251, 38] on input "2025-09-23" at bounding box center [448, 39] width 426 height 12
click at [238, 37] on input "2025-09-23" at bounding box center [448, 39] width 426 height 12
click at [246, 39] on input "2025-09-23" at bounding box center [448, 39] width 426 height 12
click at [244, 40] on input "2025-09-23" at bounding box center [448, 39] width 426 height 12
type input "2025-09-22"
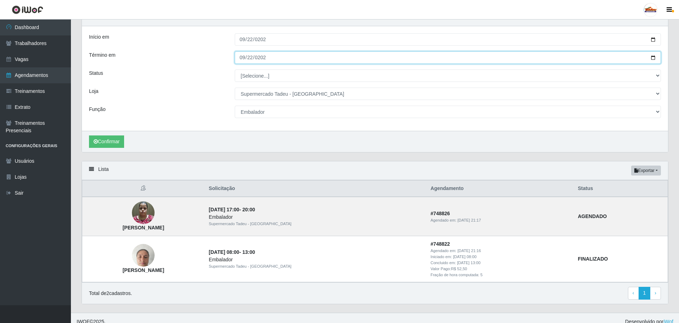
click at [242, 60] on input "2025-09-23" at bounding box center [448, 57] width 426 height 12
type input "2025-09-22"
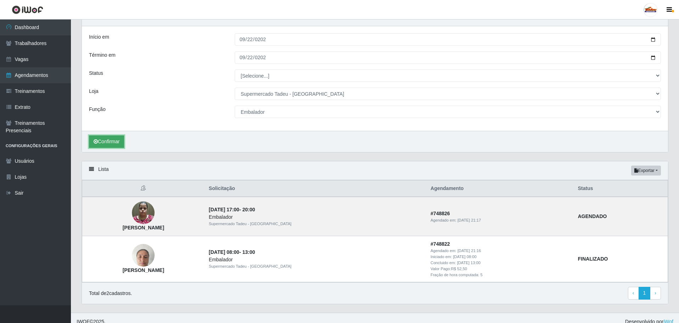
click at [124, 142] on button "Confirmar" at bounding box center [106, 141] width 35 height 12
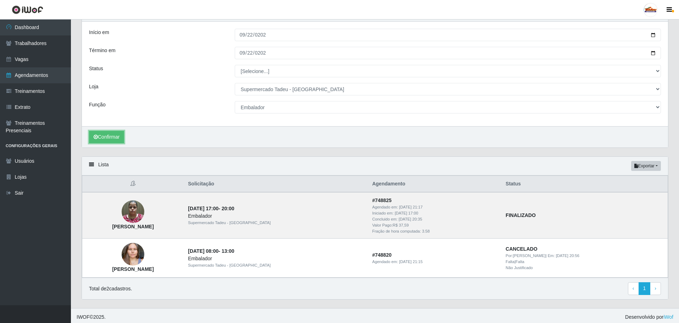
scroll to position [43, 0]
